Goal: Task Accomplishment & Management: Manage account settings

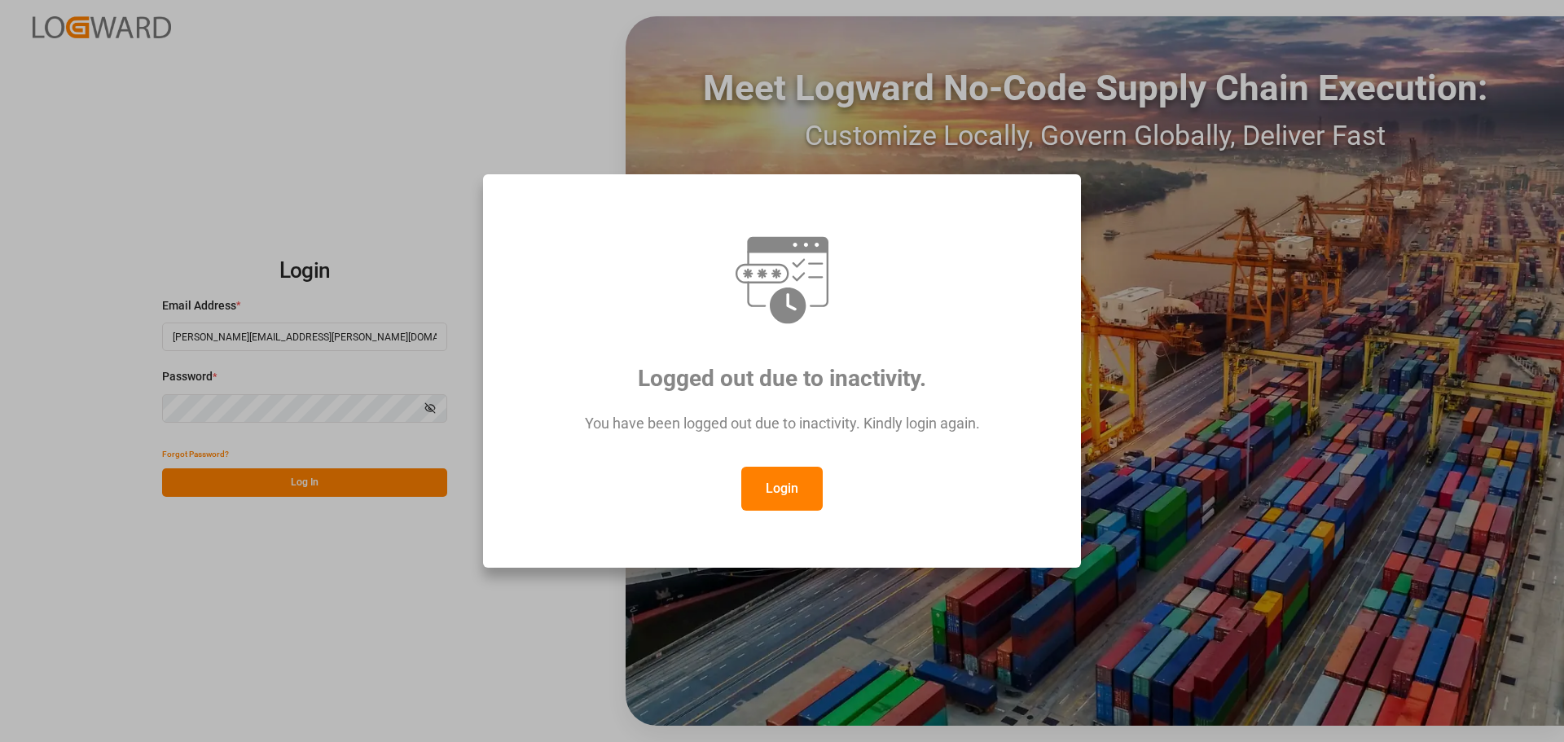
click at [779, 489] on button "Login" at bounding box center [781, 489] width 81 height 44
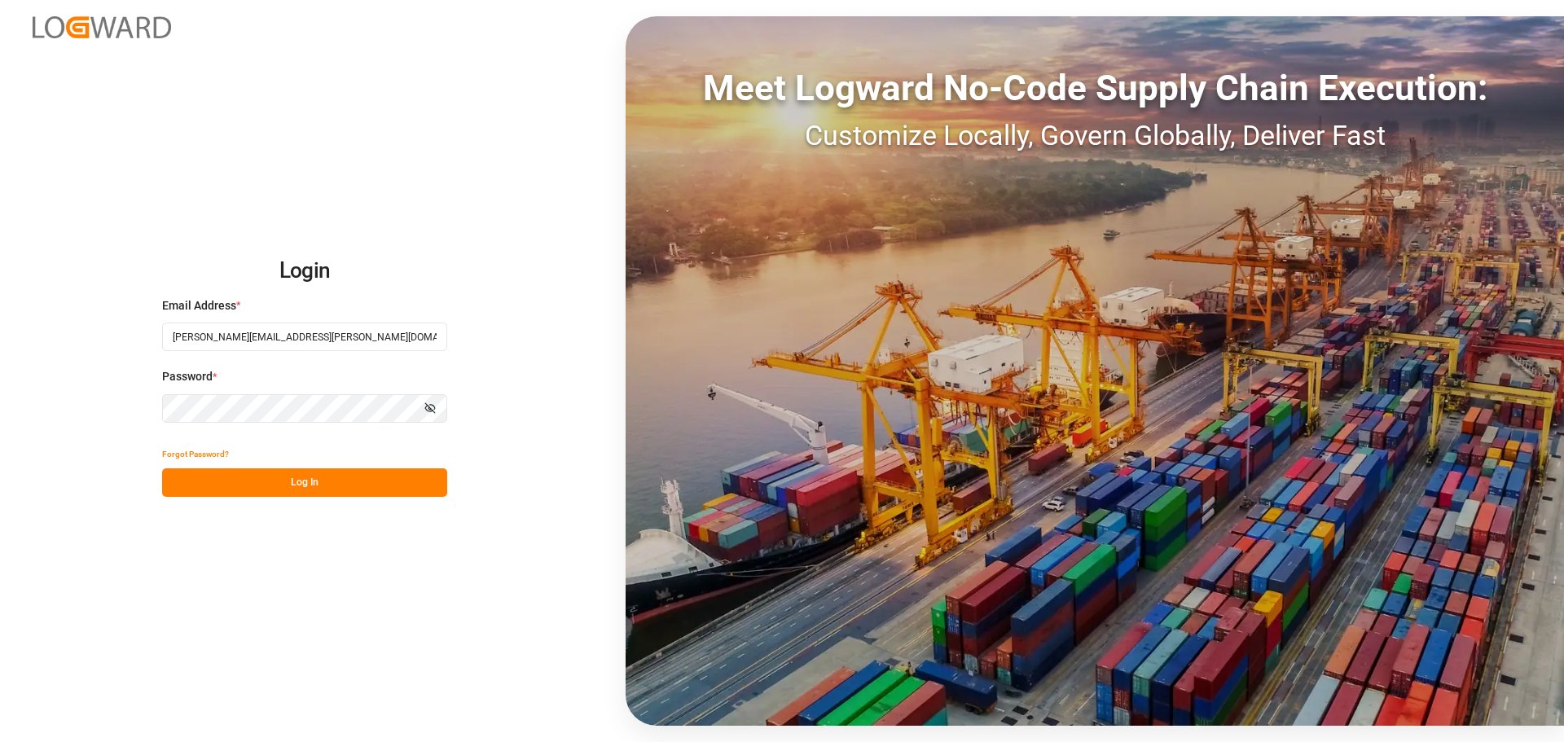
click at [398, 484] on button "Log In" at bounding box center [304, 482] width 285 height 29
